Goal: Task Accomplishment & Management: Use online tool/utility

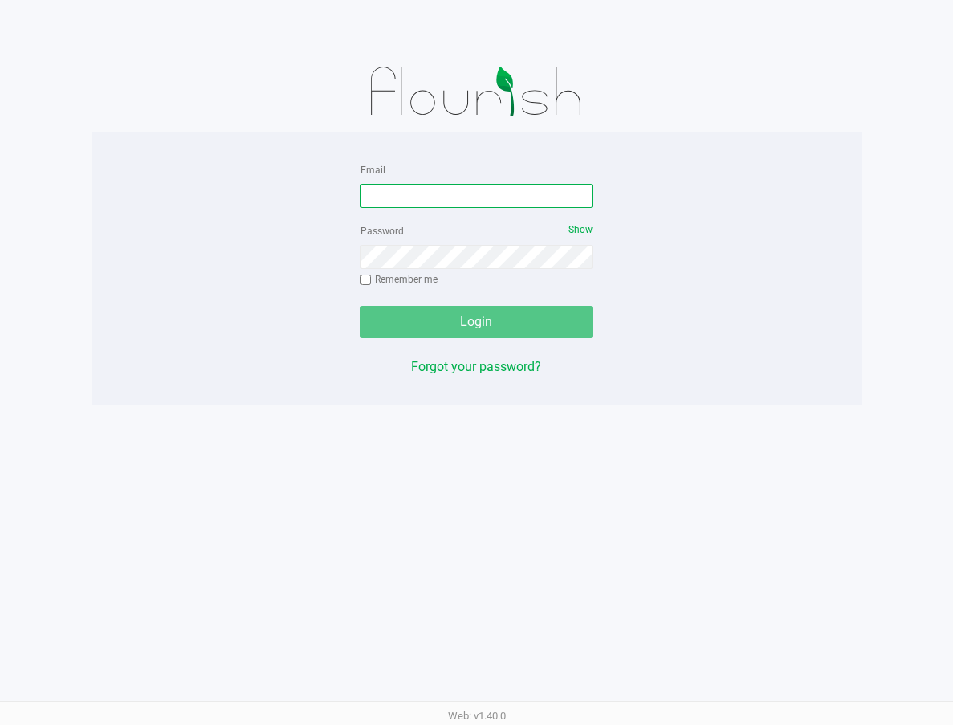
click at [428, 200] on input "Email" at bounding box center [476, 196] width 233 height 24
type input "[EMAIL_ADDRESS][DOMAIN_NAME]"
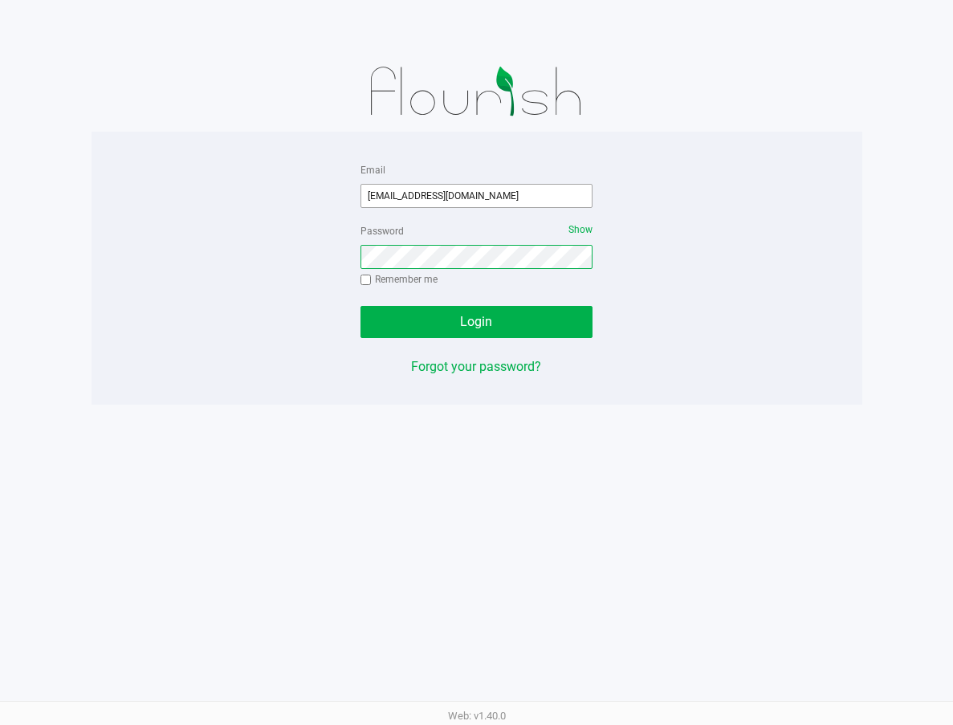
click at [360, 306] on button "Login" at bounding box center [476, 322] width 233 height 32
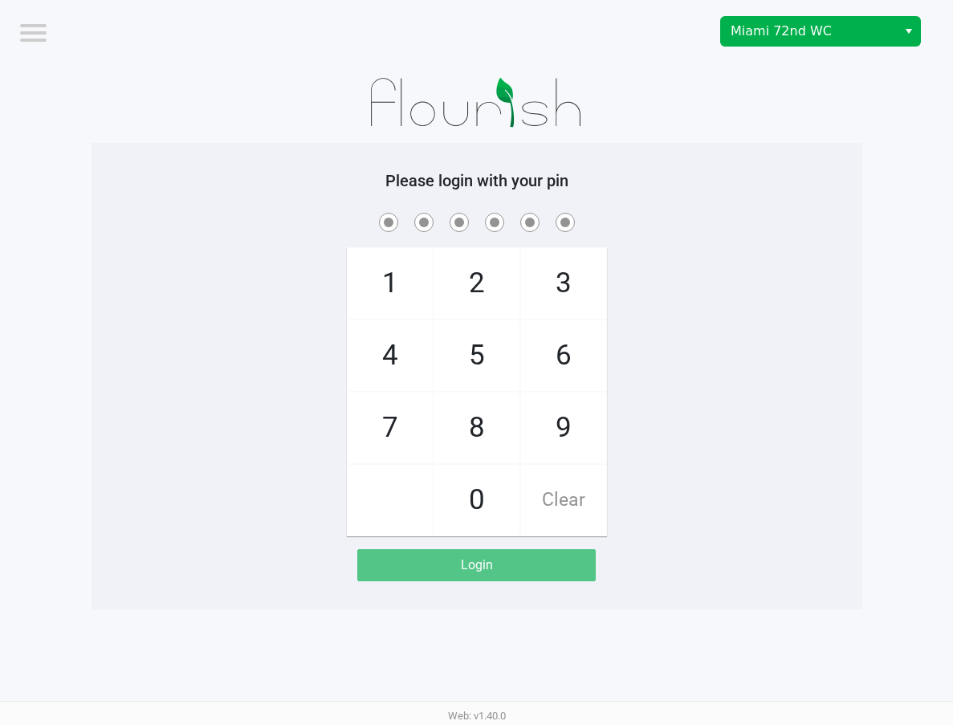
click at [900, 39] on button "Select" at bounding box center [907, 31] width 23 height 29
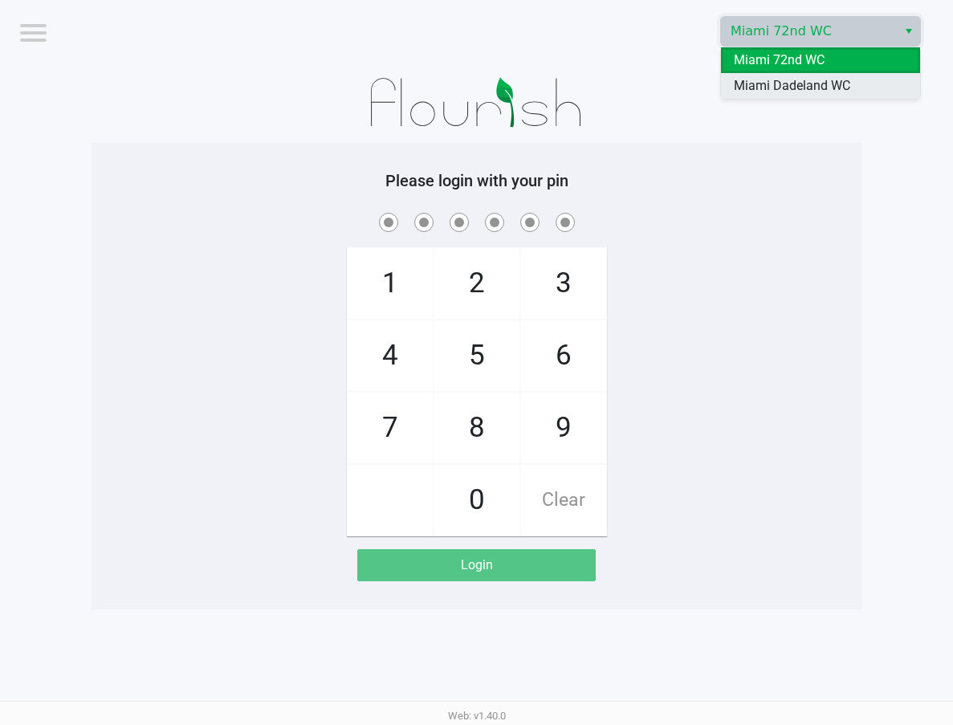
click at [857, 86] on li "Miami Dadeland WC" at bounding box center [820, 86] width 199 height 26
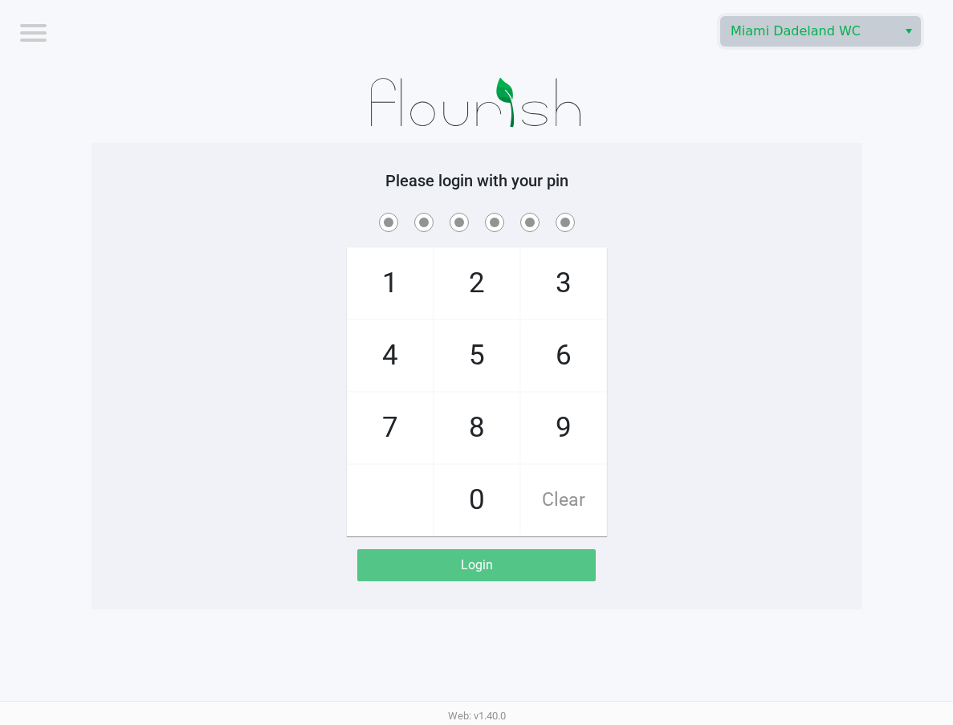
click at [818, 112] on div at bounding box center [476, 103] width 770 height 80
checkbox input "true"
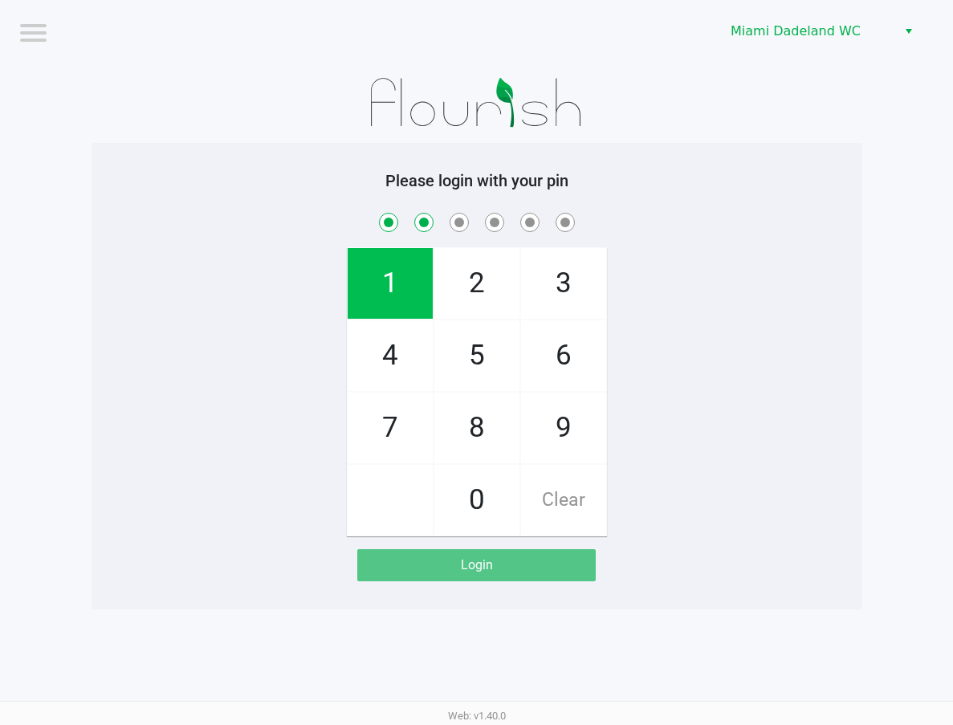
checkbox input "true"
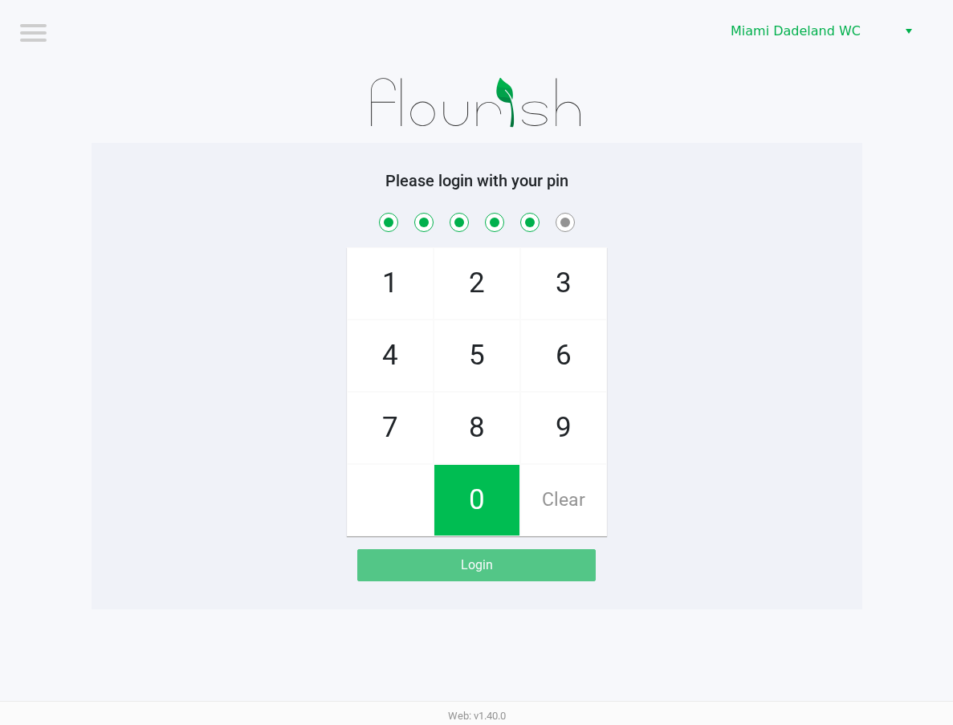
checkbox input "true"
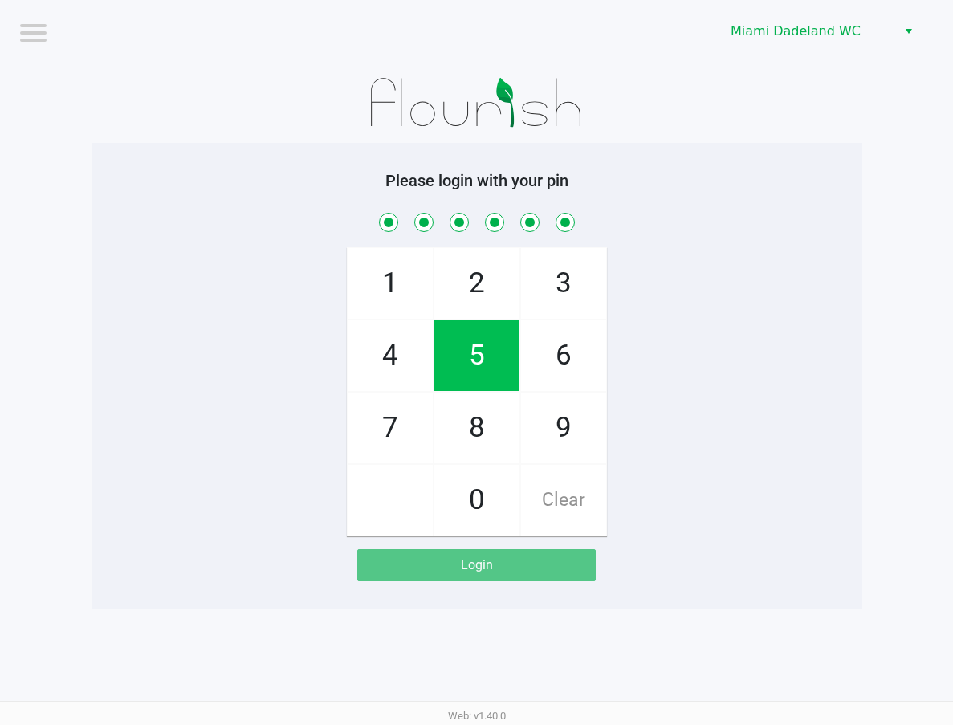
checkbox input "true"
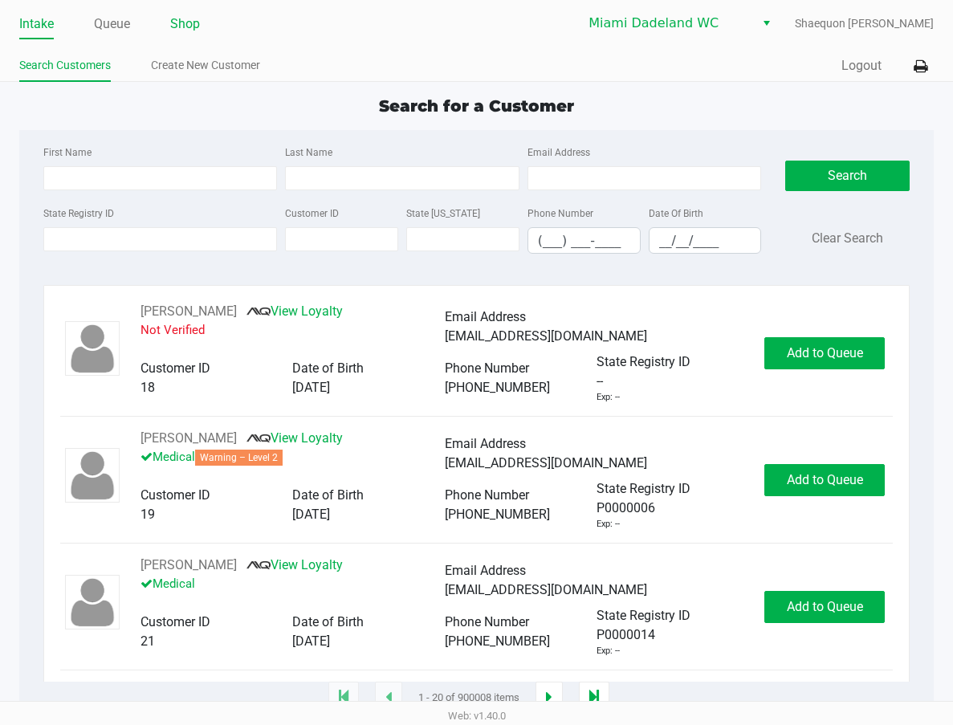
click at [196, 29] on link "Shop" at bounding box center [185, 24] width 30 height 22
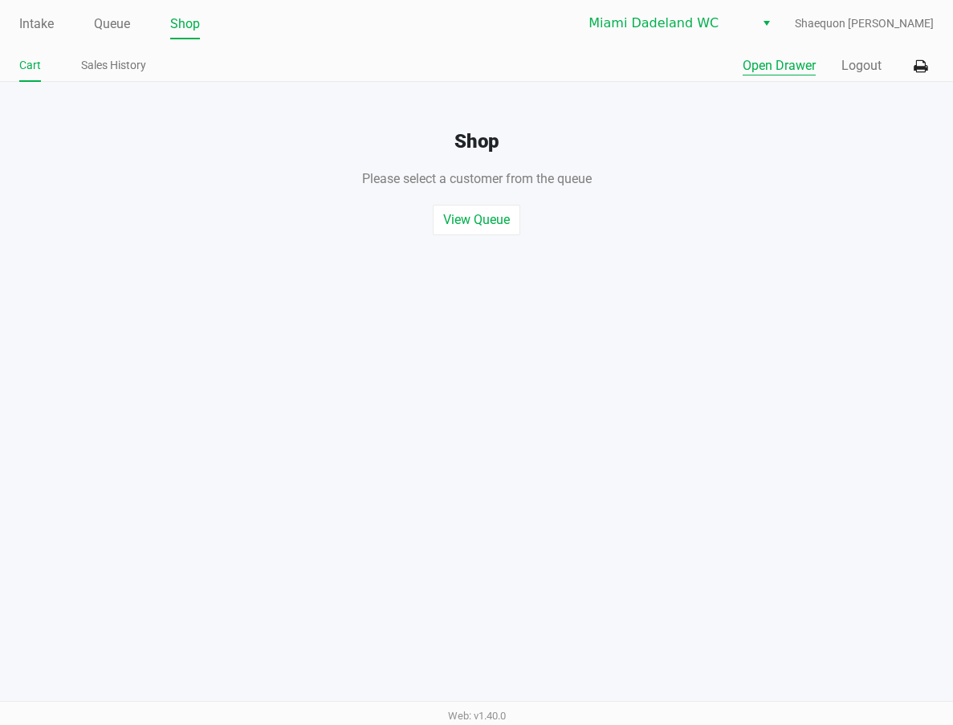
click at [791, 69] on button "Open Drawer" at bounding box center [778, 65] width 73 height 19
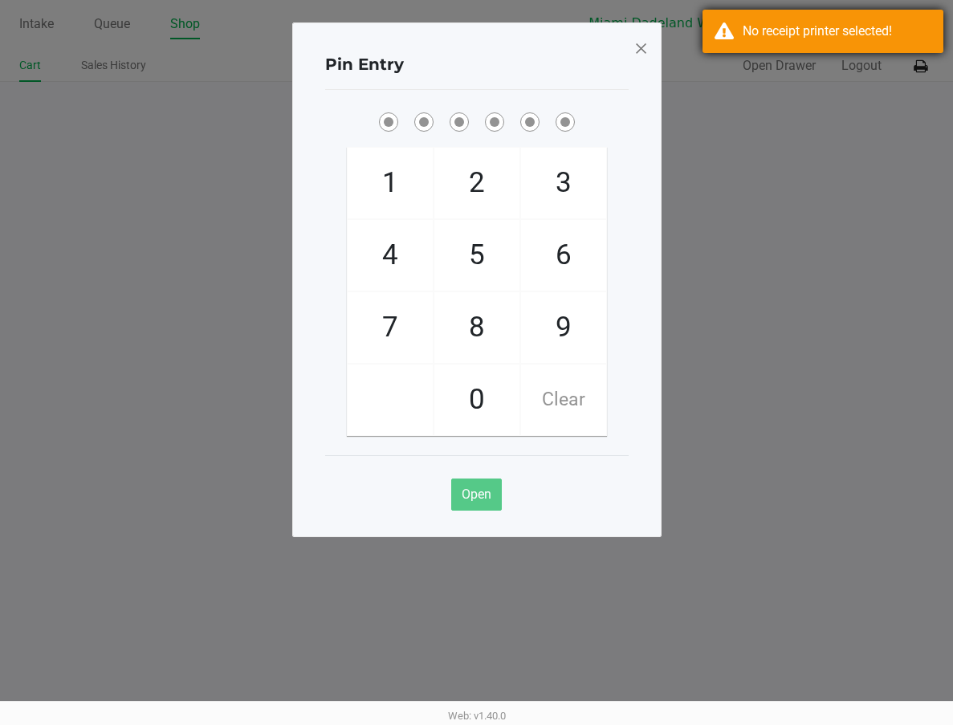
click at [721, 36] on div "No receipt printer selected!" at bounding box center [822, 31] width 241 height 43
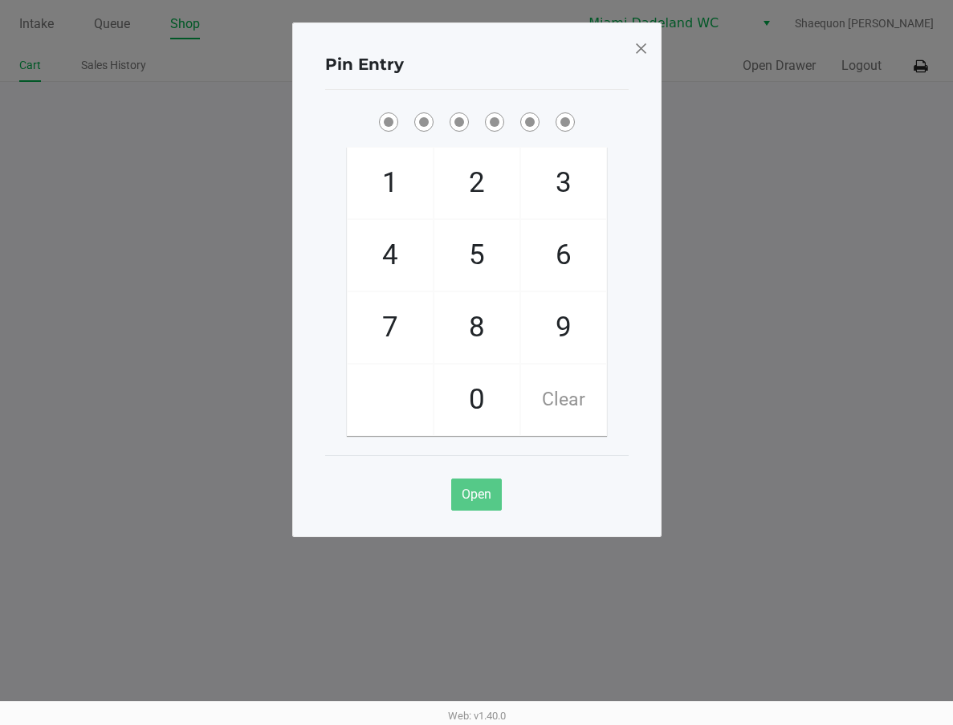
click at [636, 49] on span at bounding box center [640, 48] width 14 height 26
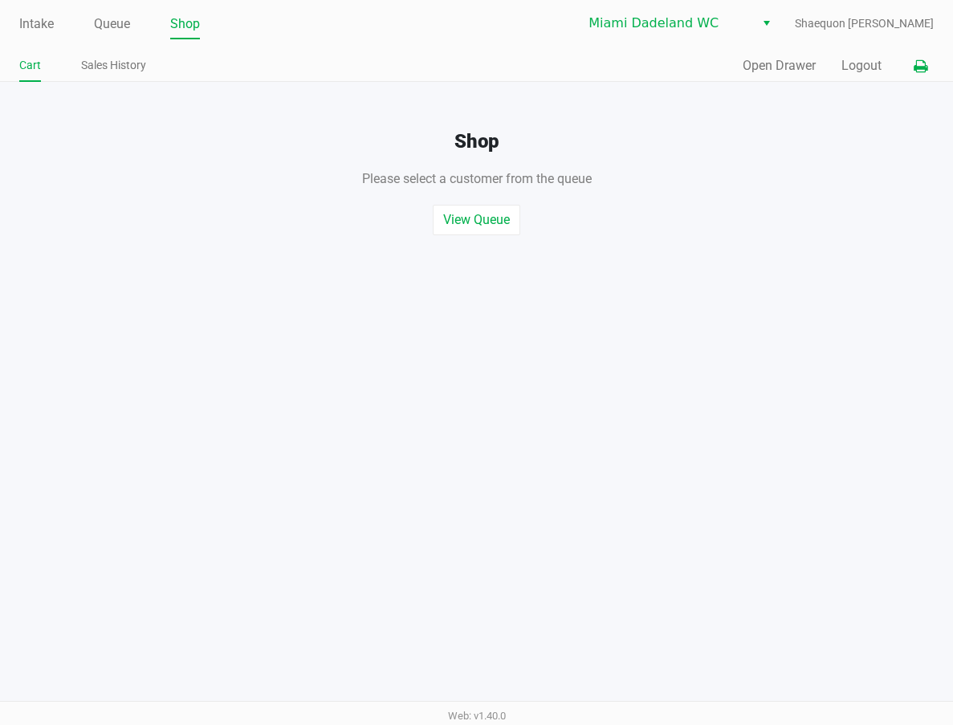
click at [922, 62] on icon at bounding box center [920, 66] width 14 height 11
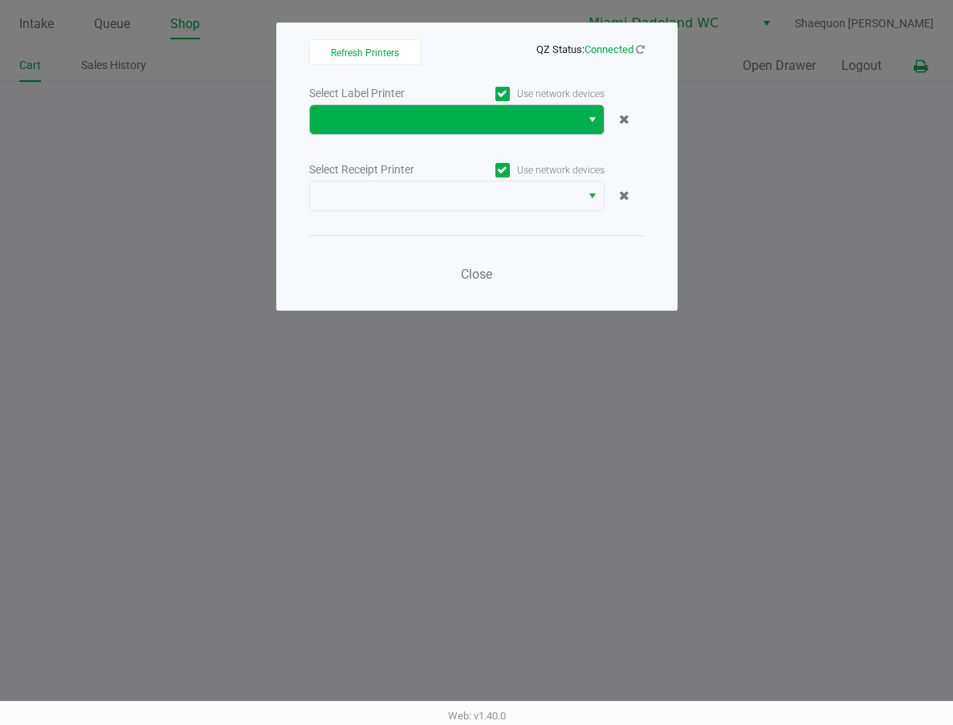
click at [584, 120] on button "Select" at bounding box center [591, 119] width 23 height 29
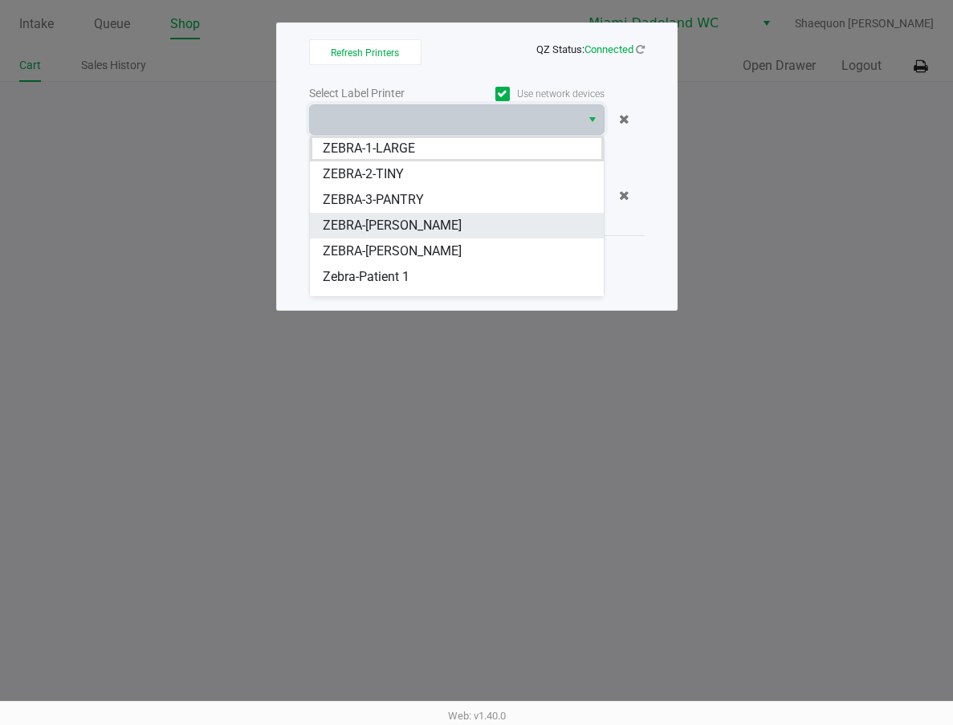
click at [510, 230] on li "ZEBRA-[PERSON_NAME]" at bounding box center [457, 226] width 294 height 26
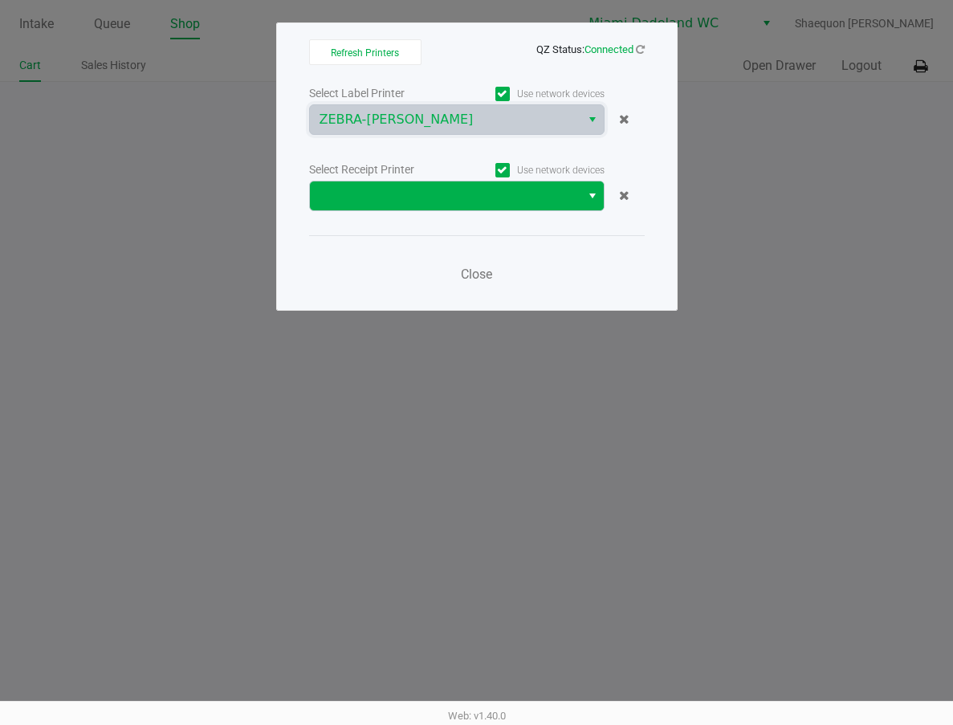
click at [594, 193] on span "Select" at bounding box center [592, 195] width 13 height 19
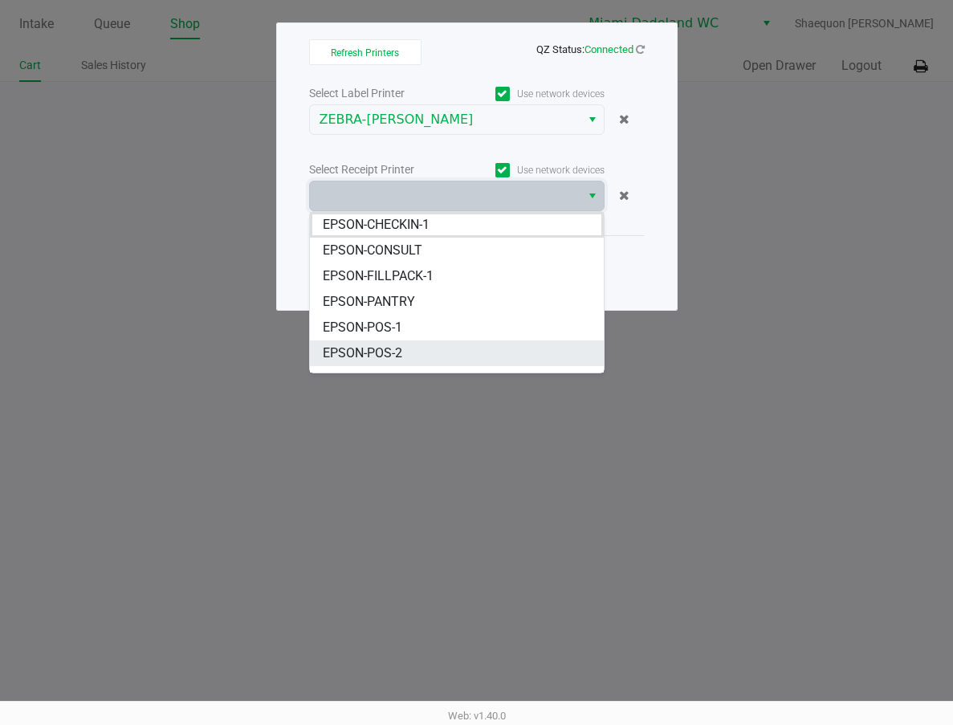
click at [505, 363] on li "EPSON-POS-2" at bounding box center [457, 353] width 294 height 26
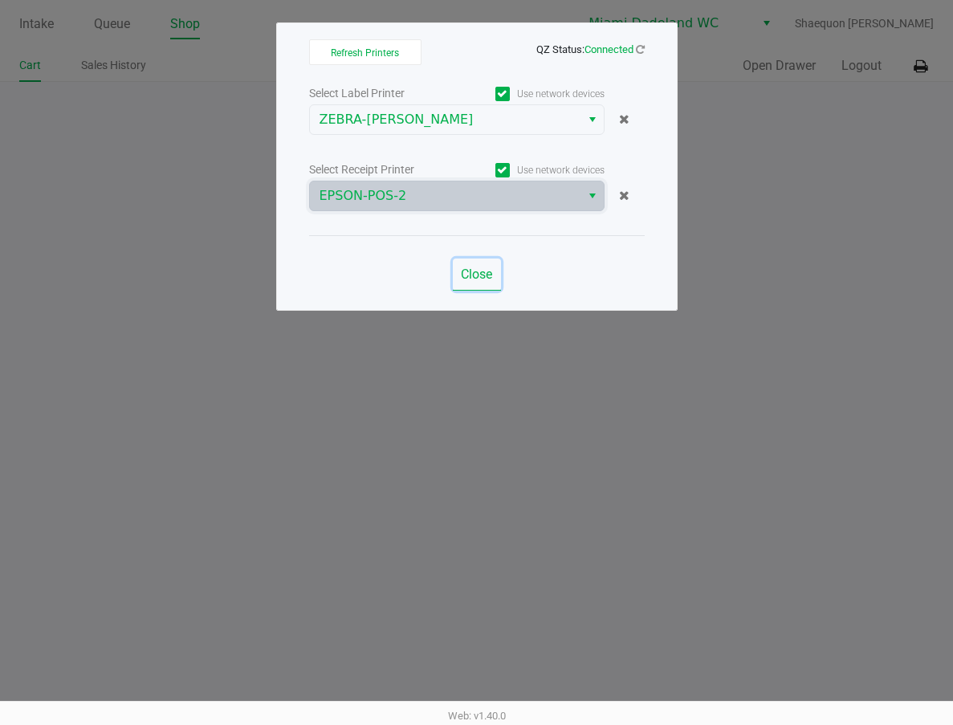
click at [486, 279] on span "Close" at bounding box center [476, 273] width 31 height 15
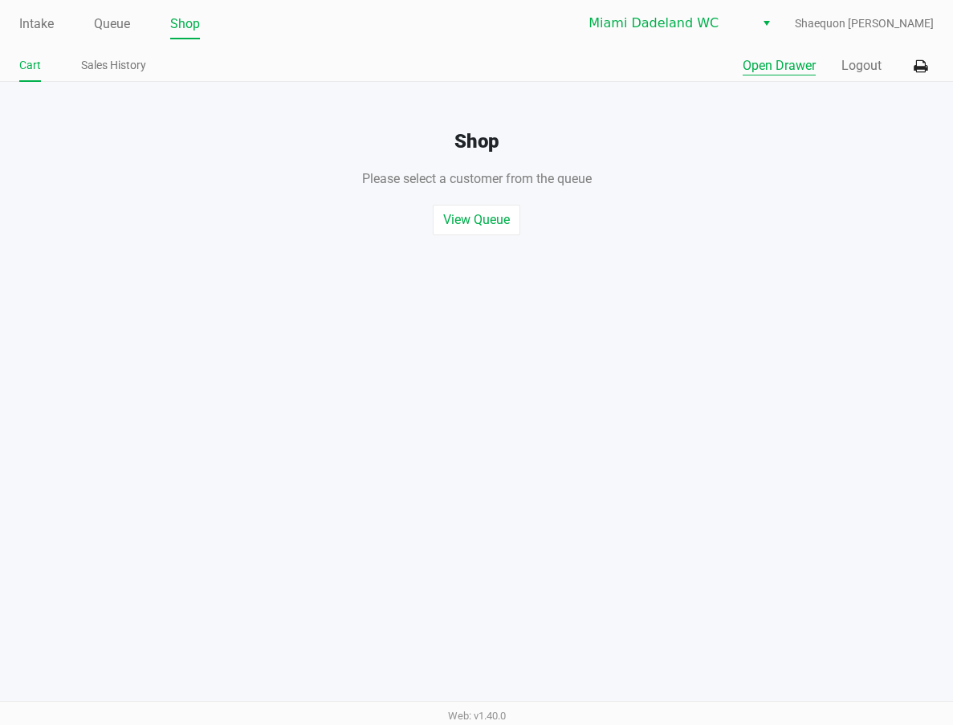
click at [783, 64] on button "Open Drawer" at bounding box center [778, 65] width 73 height 19
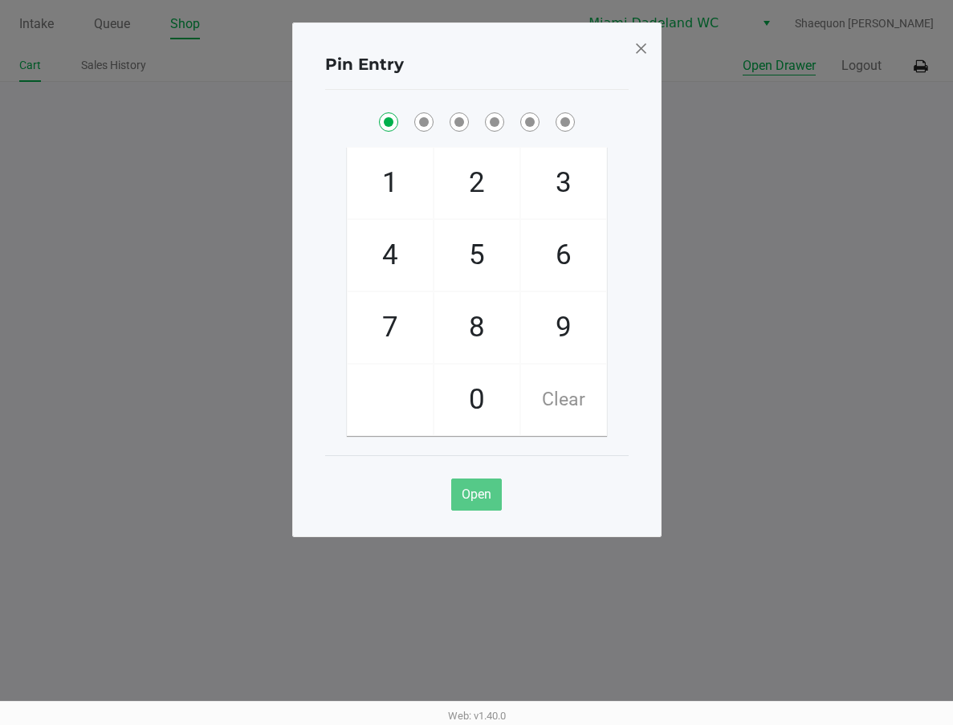
checkbox input "true"
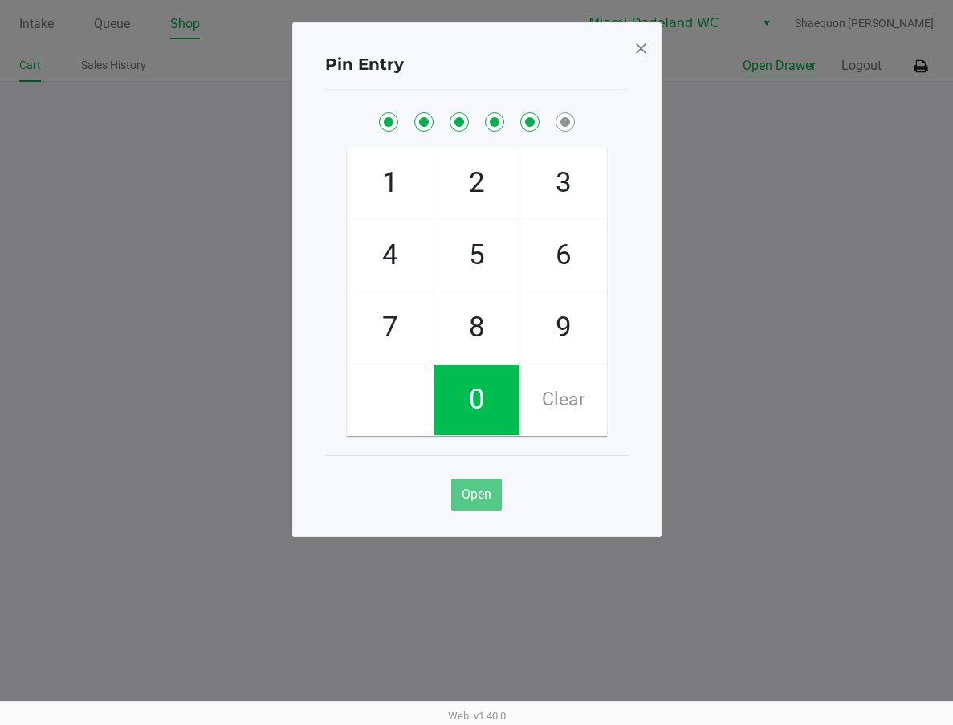
checkbox input "true"
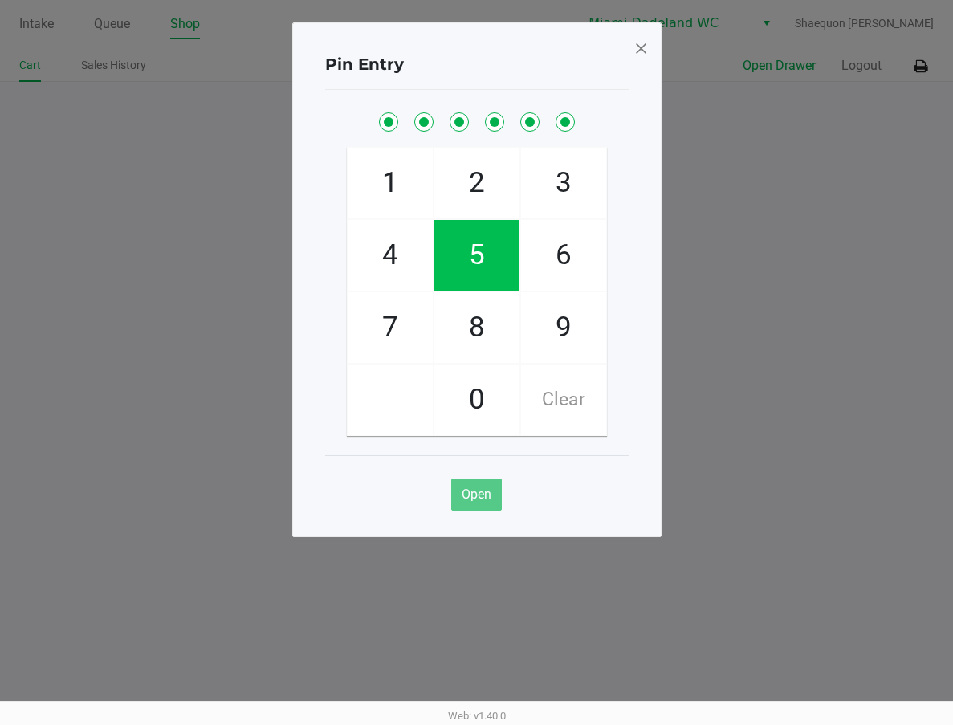
checkbox input "true"
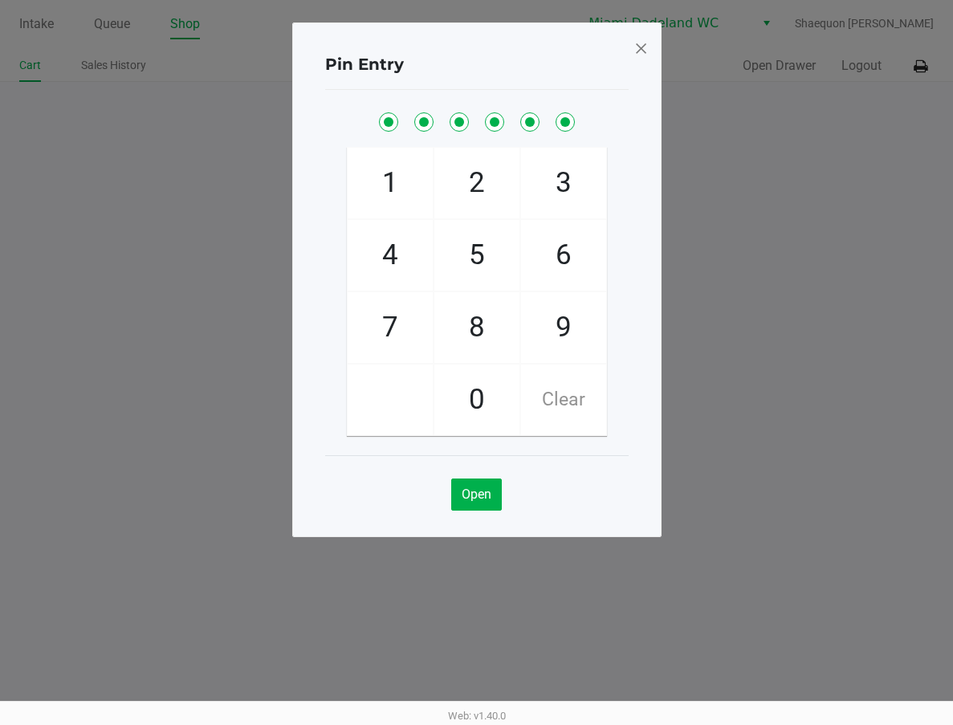
click at [639, 47] on span at bounding box center [640, 48] width 14 height 26
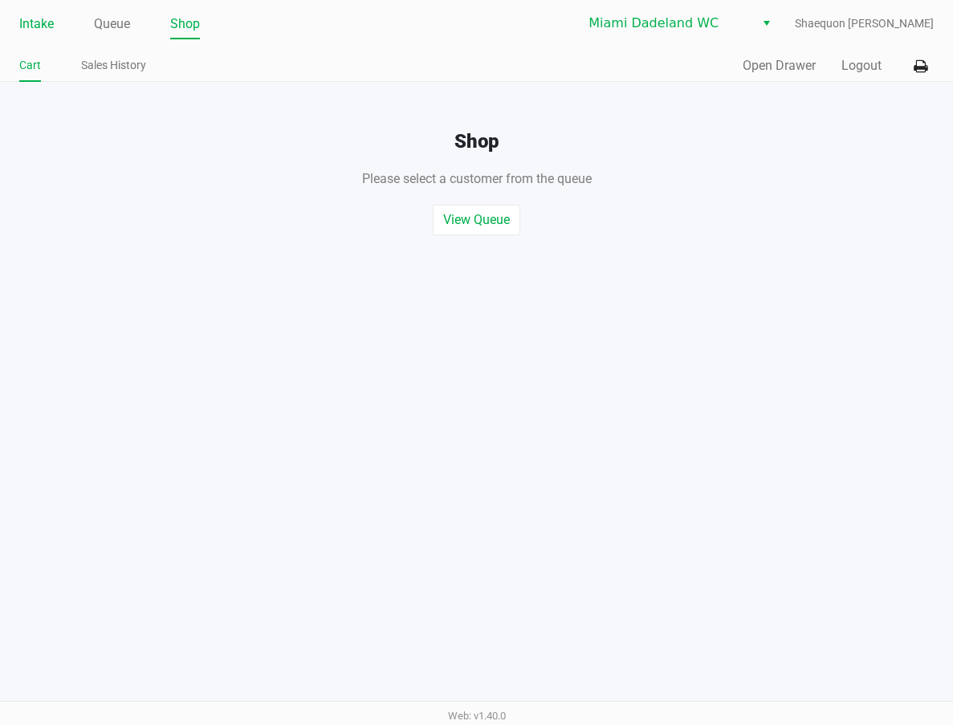
click at [35, 24] on link "Intake" at bounding box center [36, 24] width 35 height 22
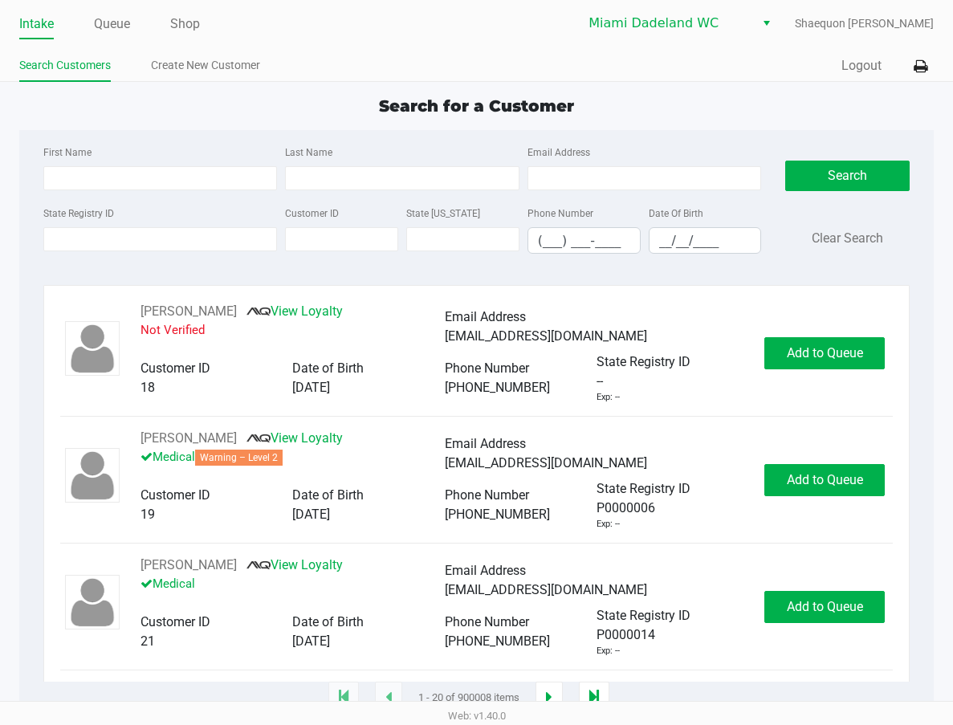
click at [657, 50] on div "Intake Queue Shop Miami Dadeland WC Shaequon [PERSON_NAME] Search Customers Cre…" at bounding box center [476, 41] width 953 height 82
